Goal: Transaction & Acquisition: Book appointment/travel/reservation

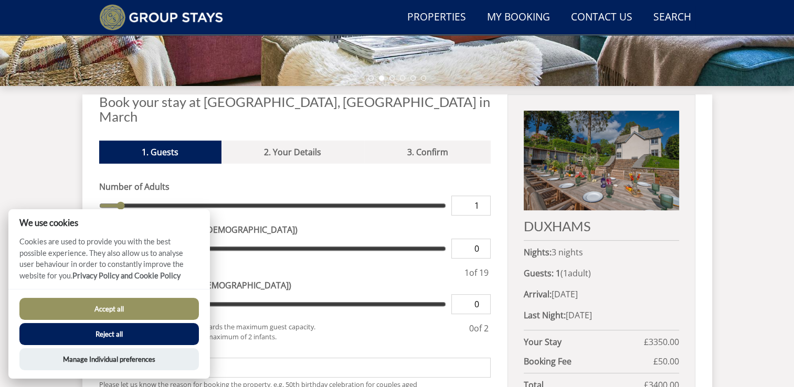
scroll to position [447, 0]
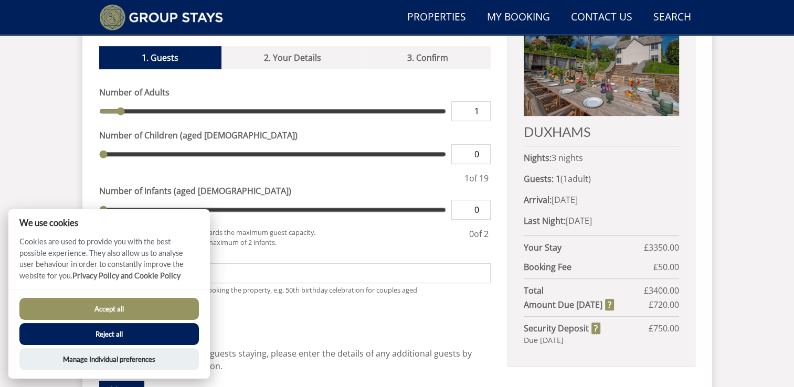
drag, startPoint x: 127, startPoint y: 310, endPoint x: 139, endPoint y: 303, distance: 13.4
click at [127, 310] on button "Accept all" at bounding box center [108, 309] width 179 height 22
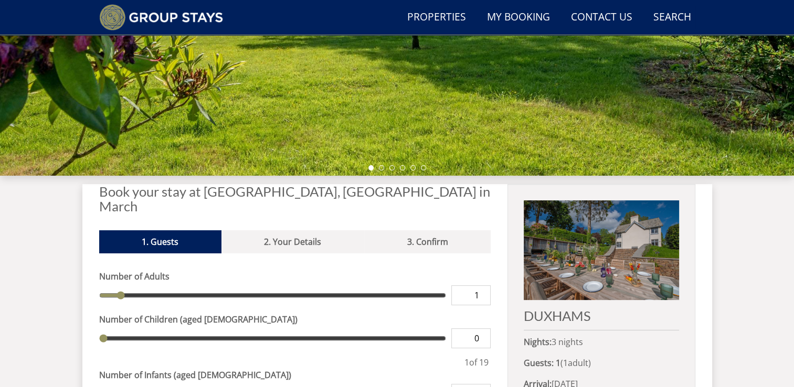
scroll to position [105, 0]
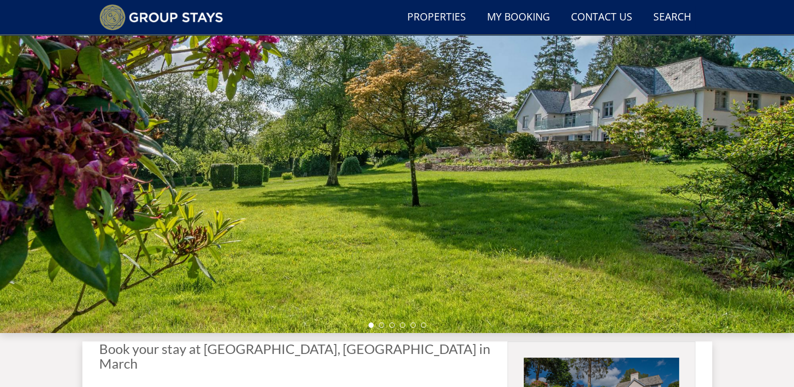
click at [778, 165] on div at bounding box center [397, 149] width 794 height 367
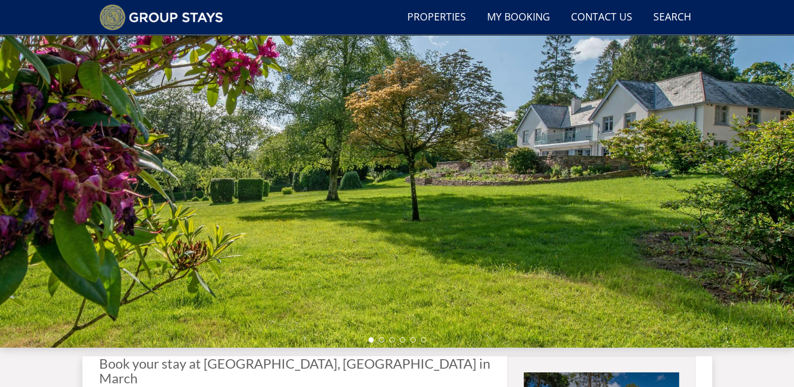
scroll to position [0, 0]
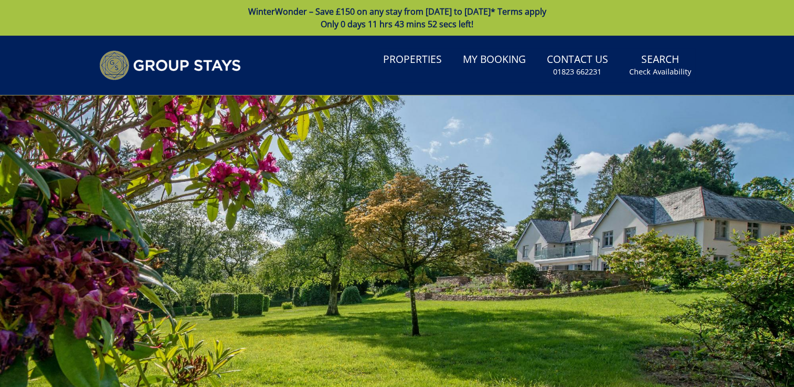
click at [288, 207] on div at bounding box center [397, 279] width 794 height 367
click at [298, 195] on div at bounding box center [397, 279] width 794 height 367
